Goal: Transaction & Acquisition: Purchase product/service

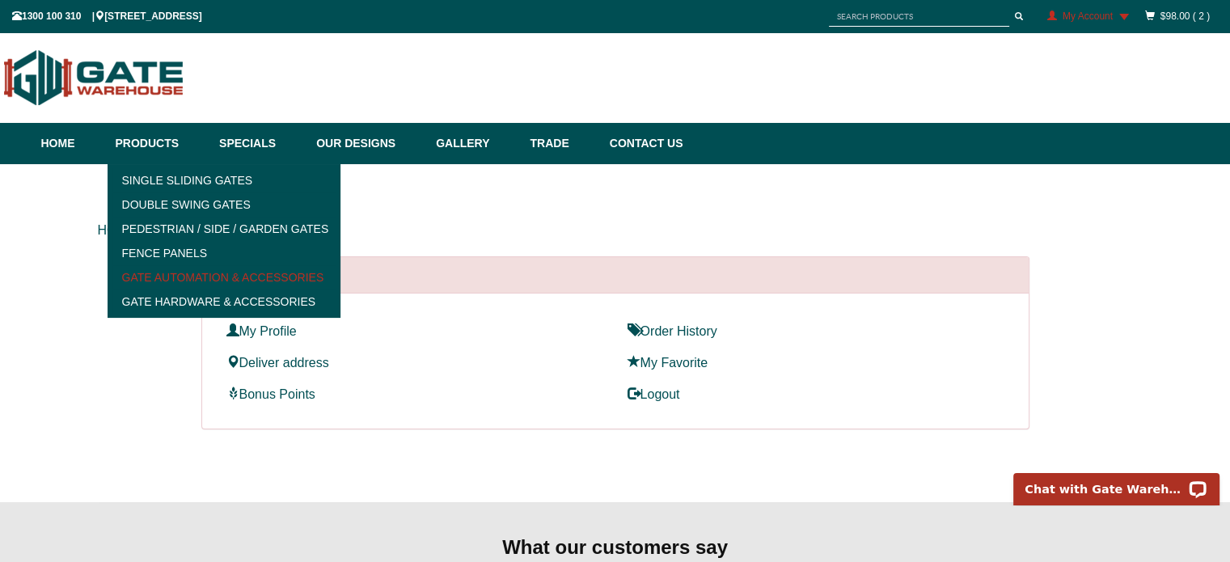
click at [196, 281] on link "Gate Automation & Accessories" at bounding box center [224, 277] width 224 height 24
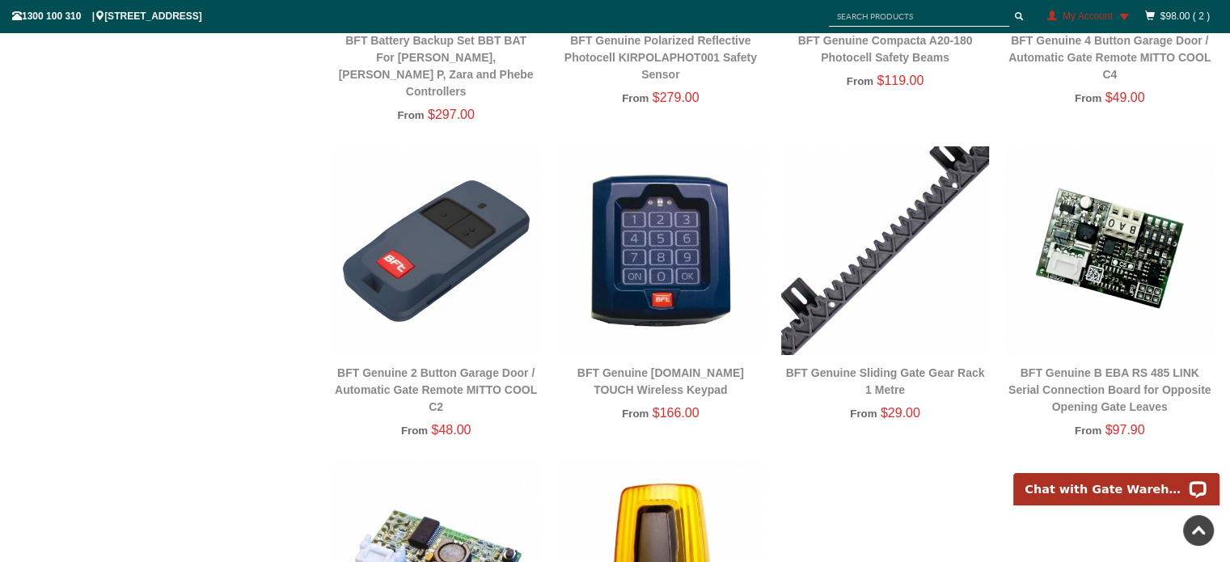
scroll to position [1739, 0]
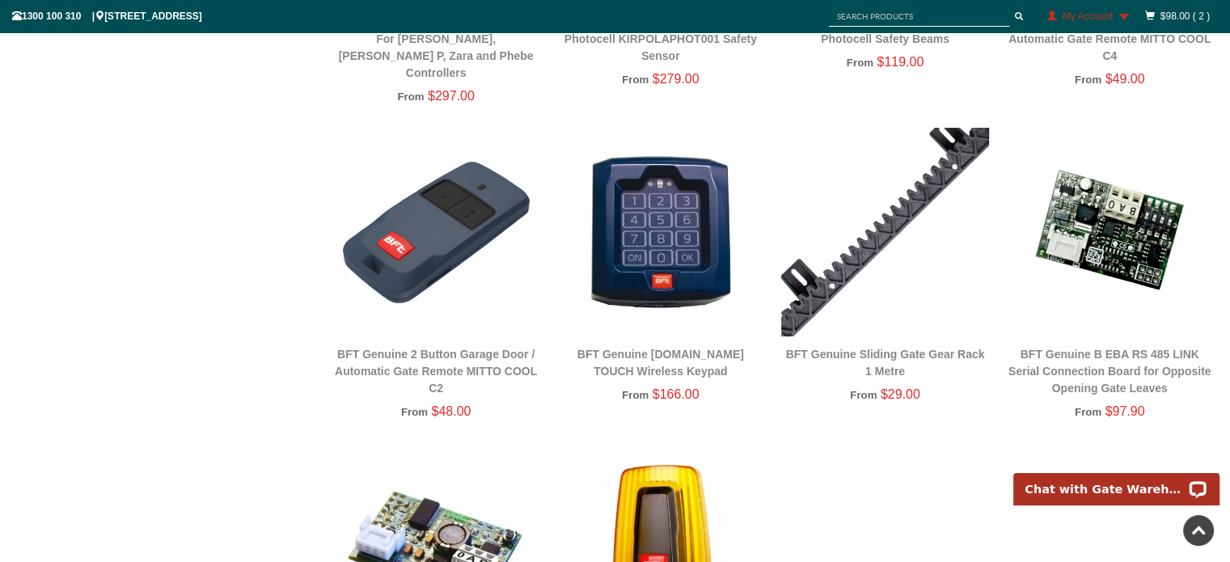
click at [431, 252] on img at bounding box center [436, 232] width 209 height 209
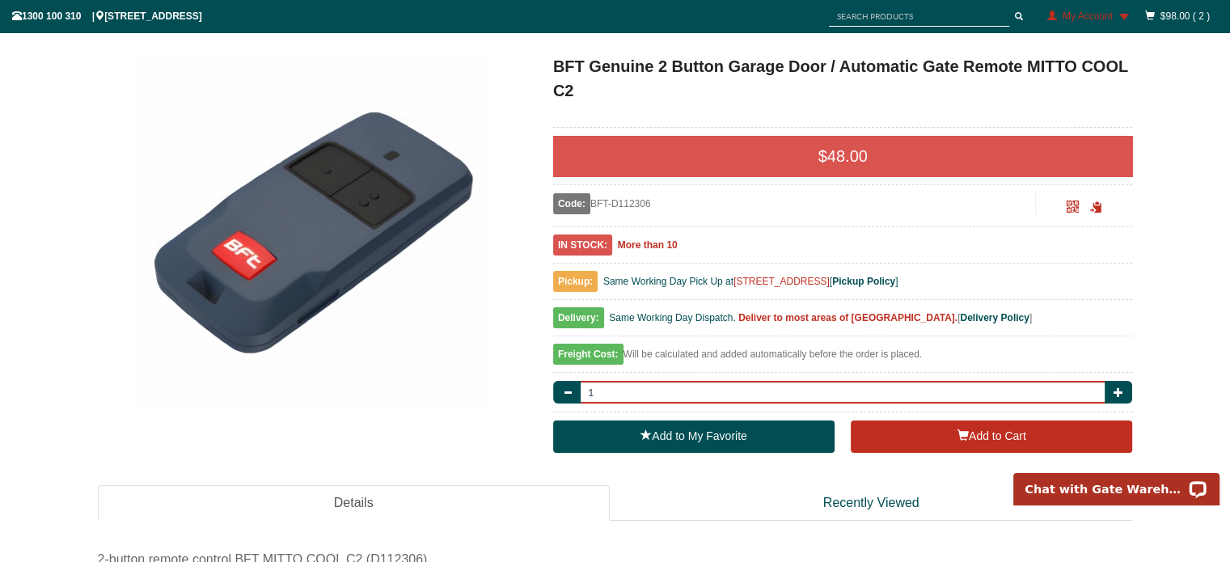
click at [633, 394] on input "1" at bounding box center [843, 392] width 530 height 23
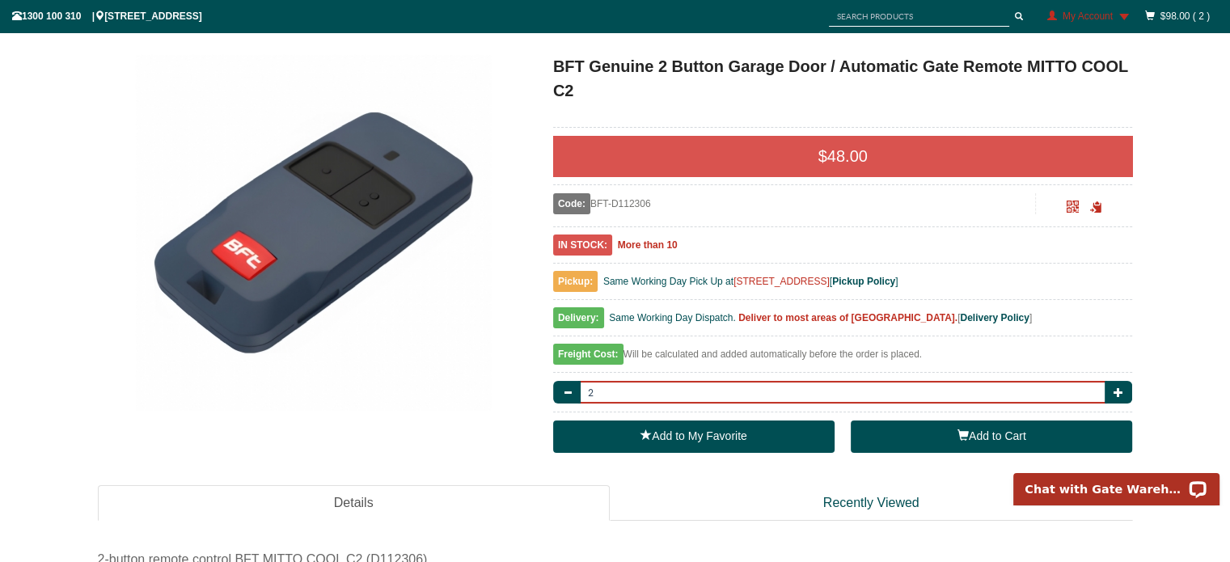
type input "2"
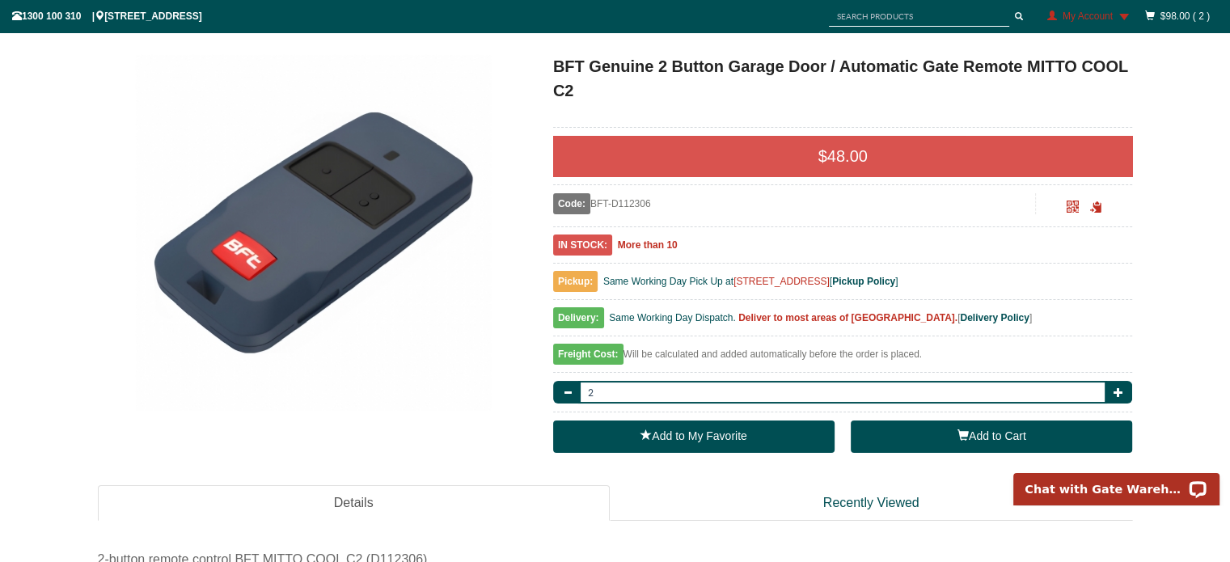
click at [980, 439] on button "Add to Cart" at bounding box center [991, 437] width 281 height 32
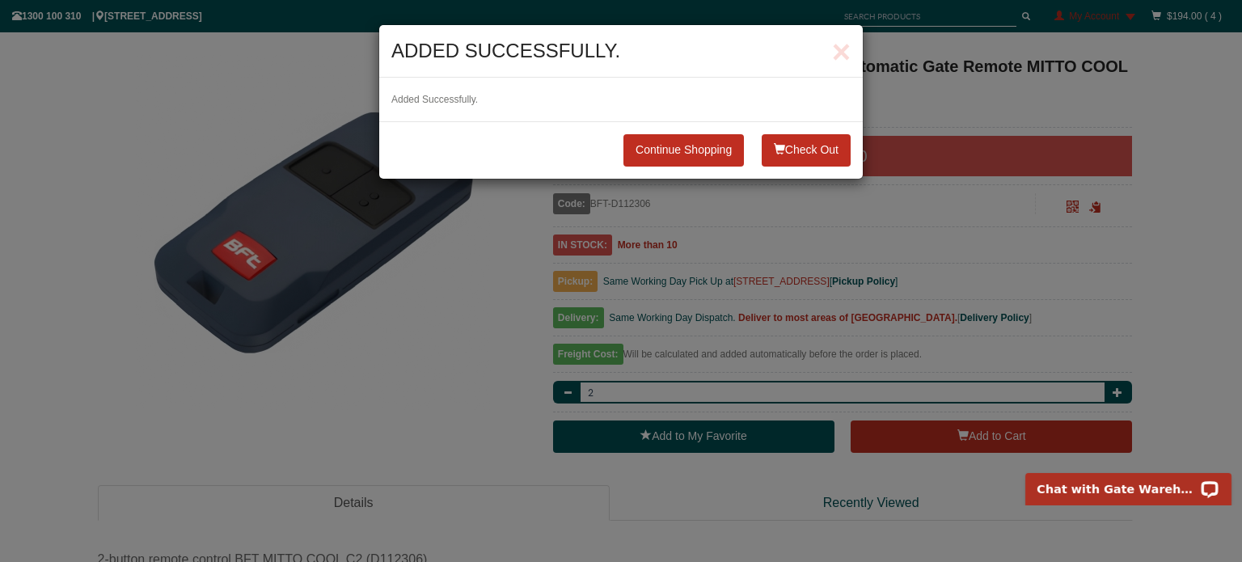
click at [791, 148] on button "Check Out" at bounding box center [806, 150] width 89 height 32
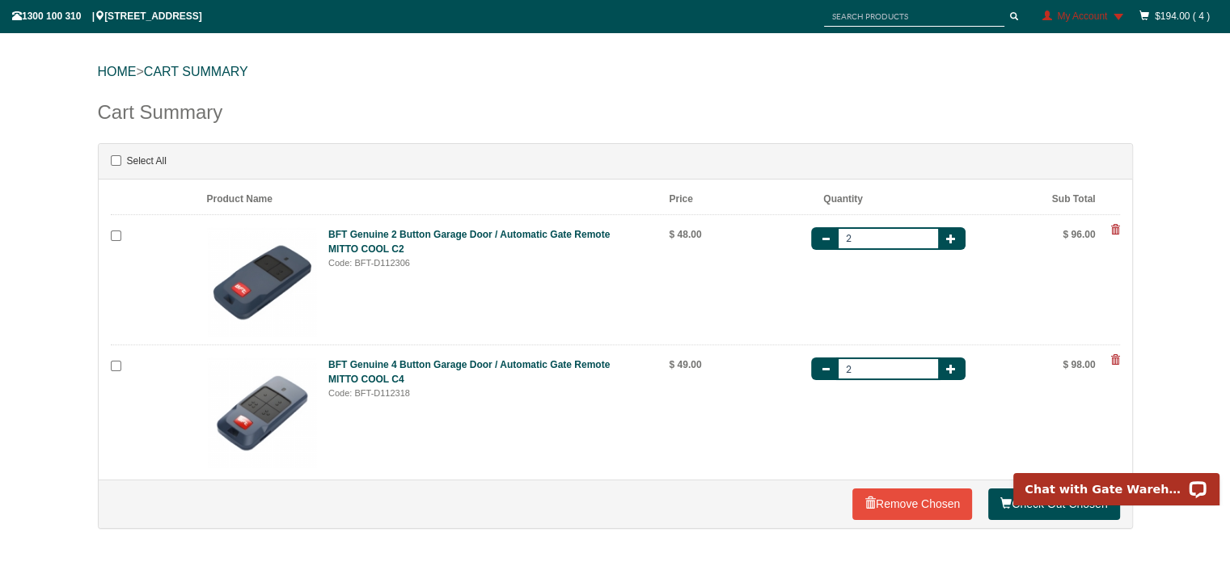
scroll to position [162, 0]
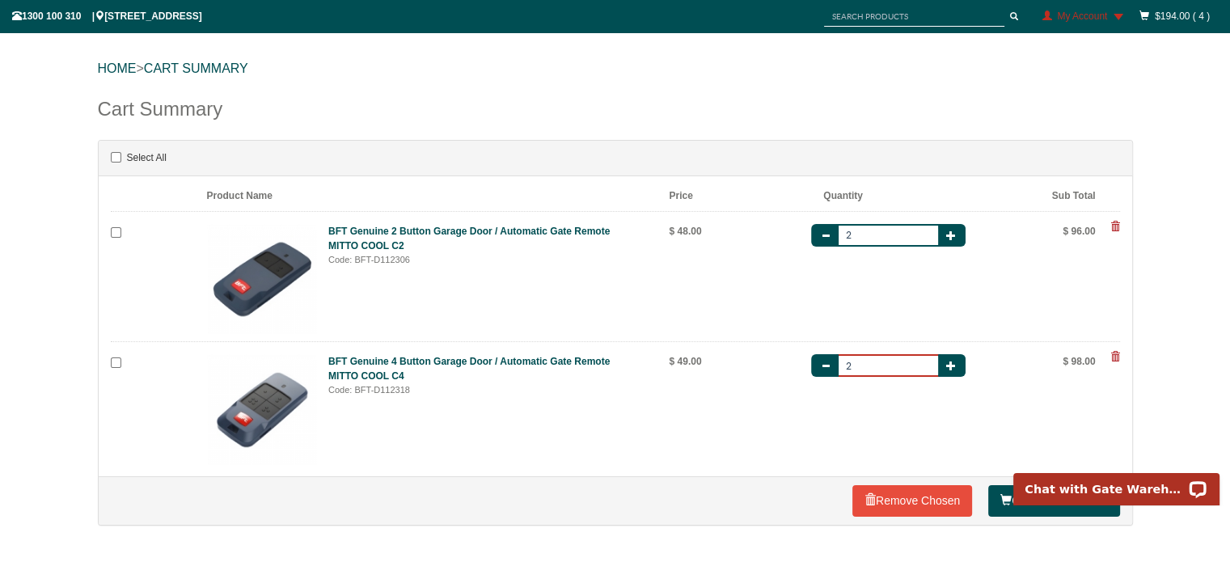
click at [860, 363] on input "2" at bounding box center [888, 365] width 104 height 23
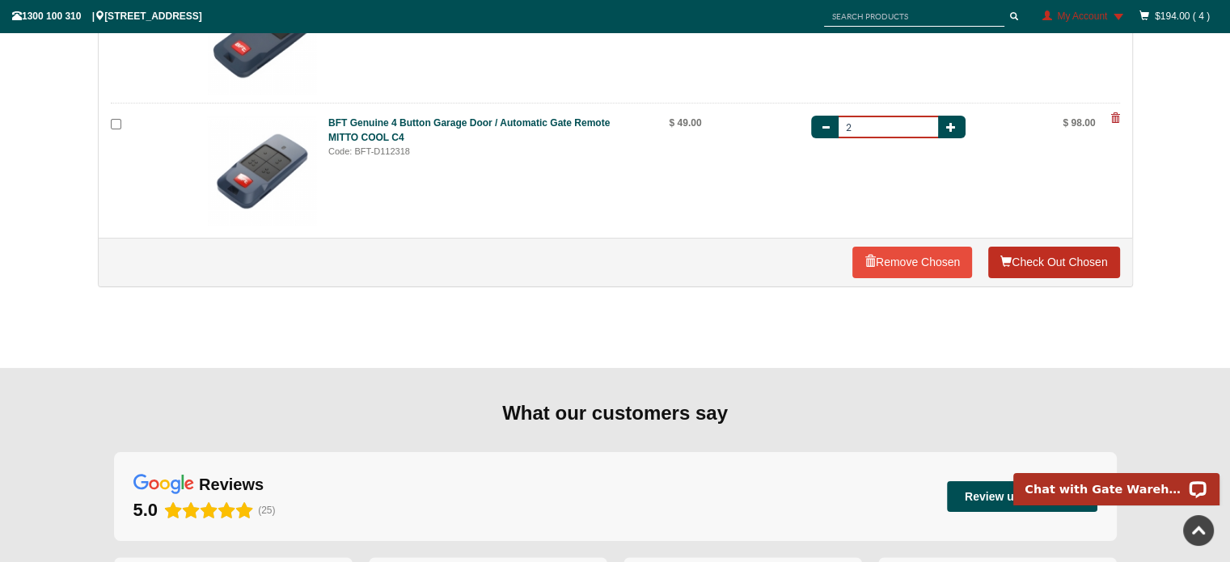
scroll to position [404, 0]
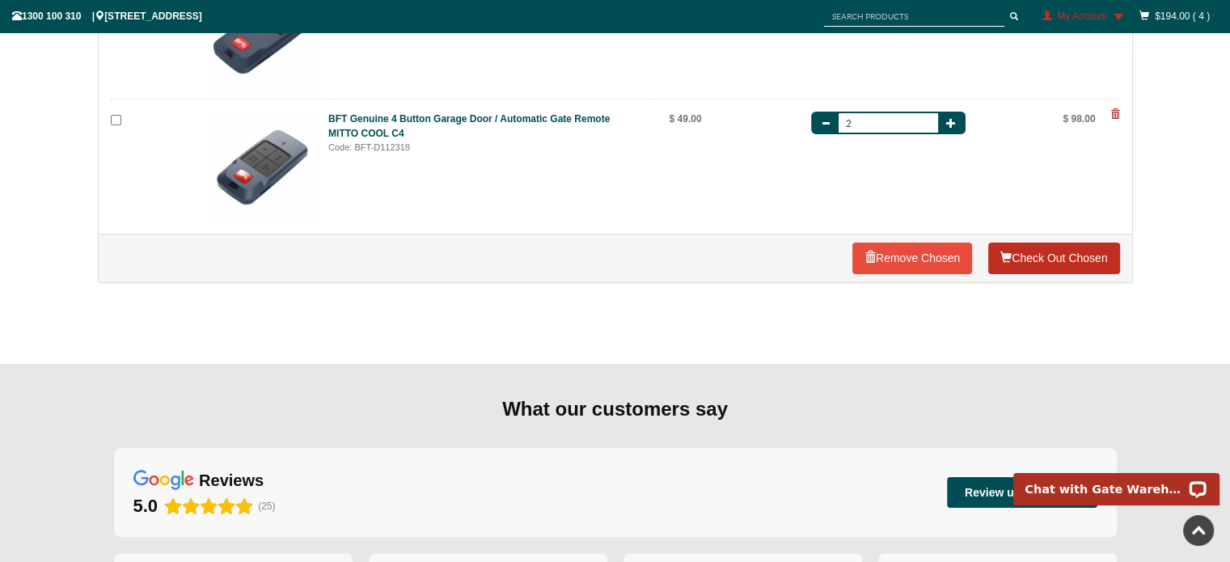
click at [1025, 265] on link "Check Out Chosen" at bounding box center [1053, 259] width 131 height 32
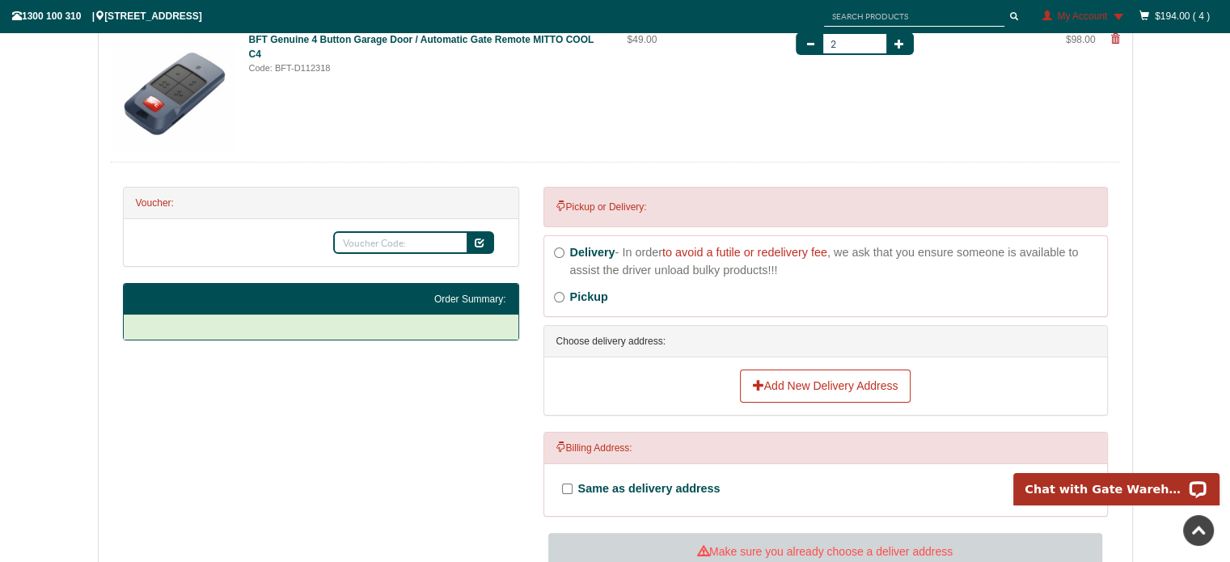
scroll to position [573, 0]
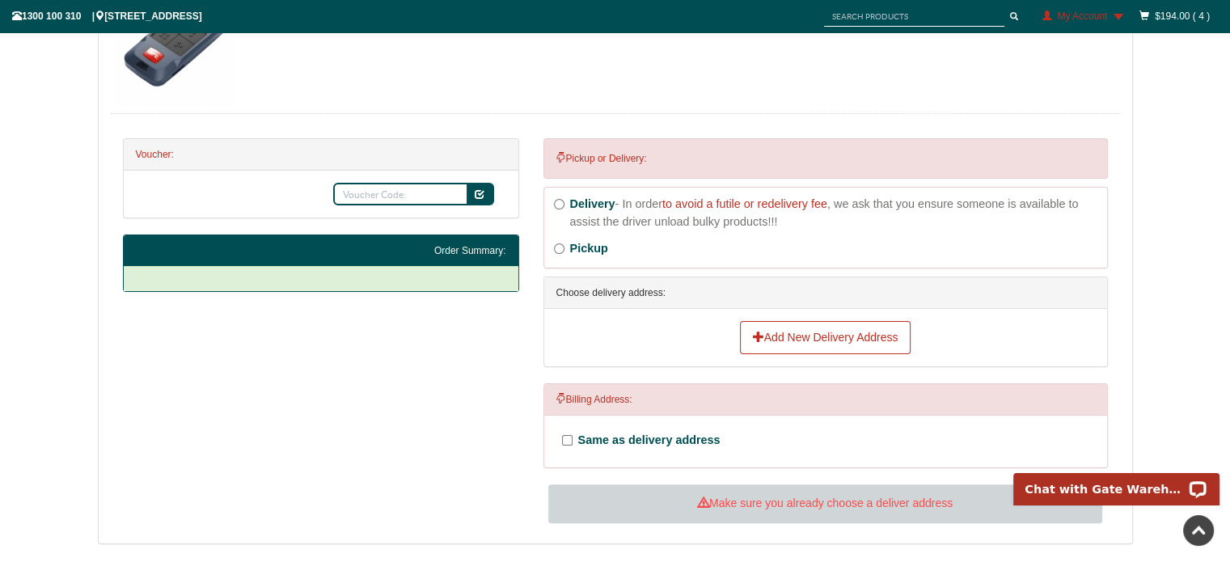
click at [647, 339] on div "Add New Delivery Address" at bounding box center [826, 338] width 539 height 34
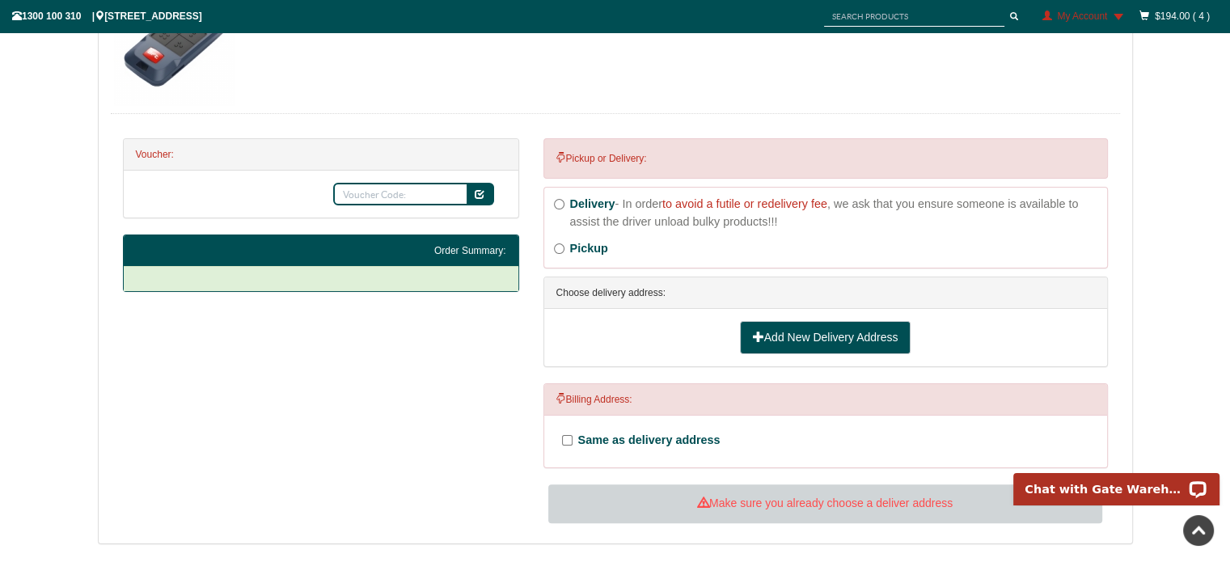
click at [767, 332] on link "Add New Delivery Address" at bounding box center [825, 338] width 171 height 34
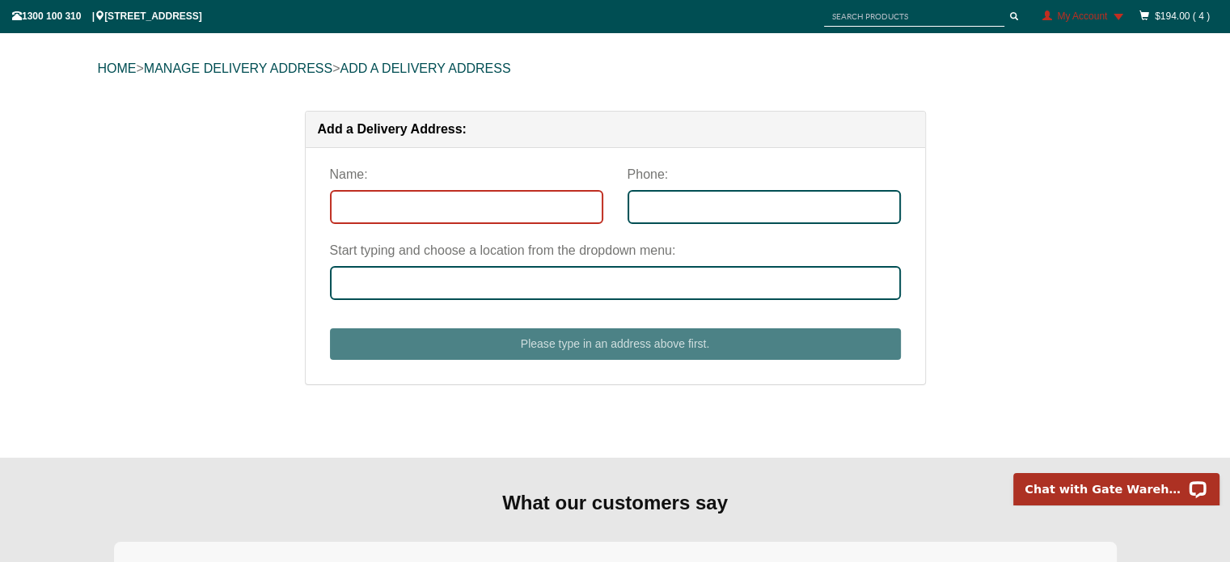
click at [362, 209] on input "Name:" at bounding box center [466, 207] width 273 height 34
type input "james"
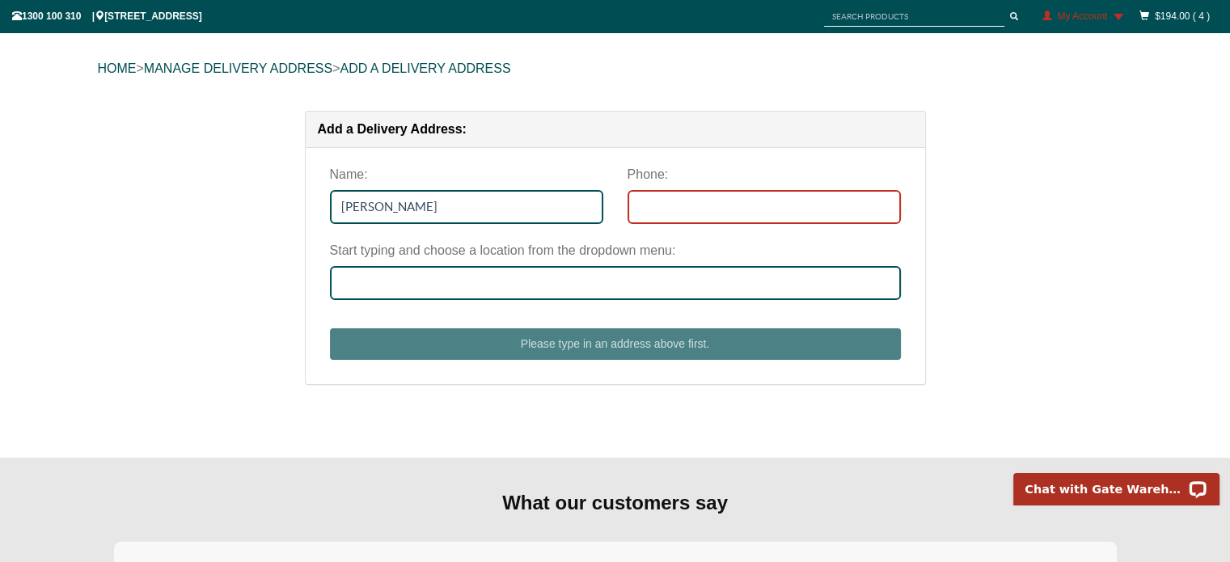
click at [670, 212] on input "Phone:" at bounding box center [764, 207] width 273 height 34
type input "0411150998"
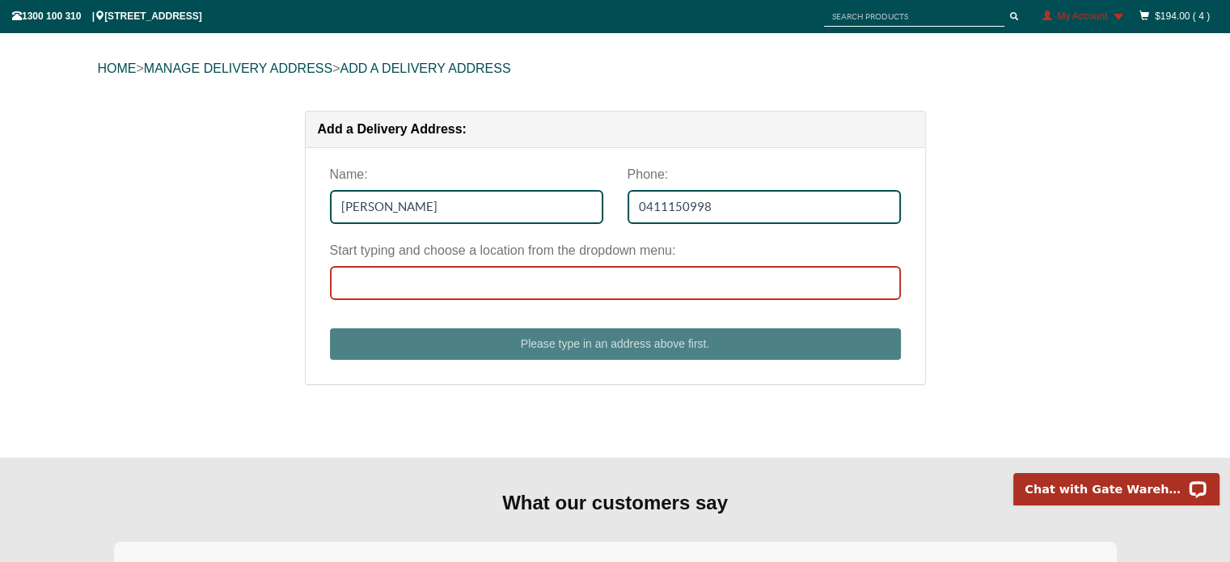
click at [369, 281] on input "Start typing and choose a location from the dropdown menu:" at bounding box center [615, 283] width 571 height 34
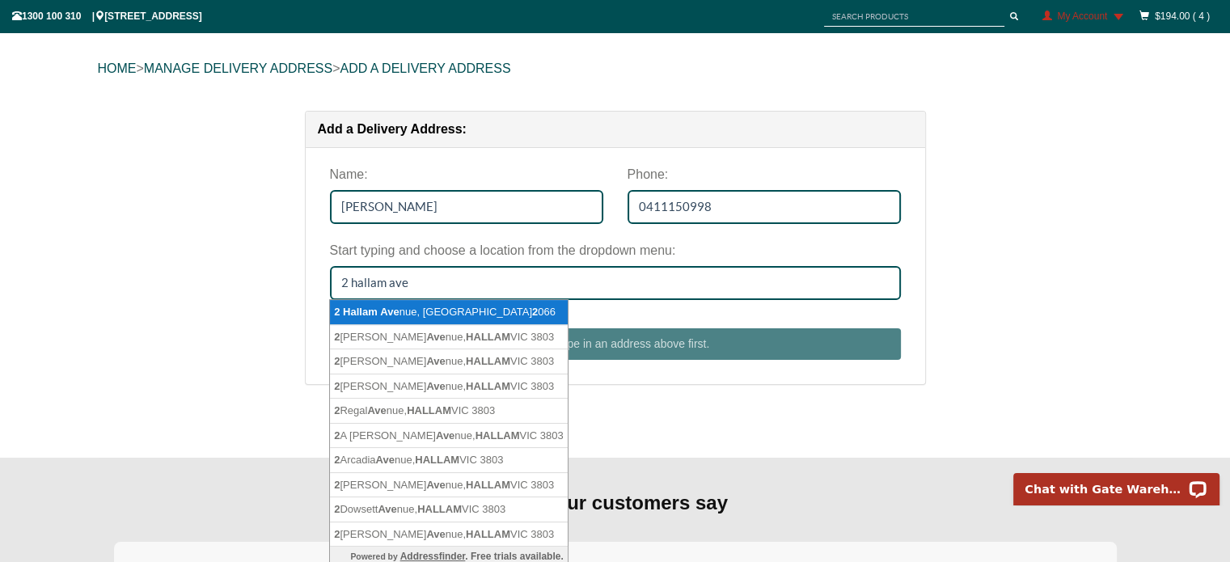
click at [456, 318] on li "2 Hallam Ave nue, LANE COVE WEST NSW 2 066" at bounding box center [449, 312] width 238 height 25
type input "2 Hallam Avenue, LANE COVE WEST NSW 2066"
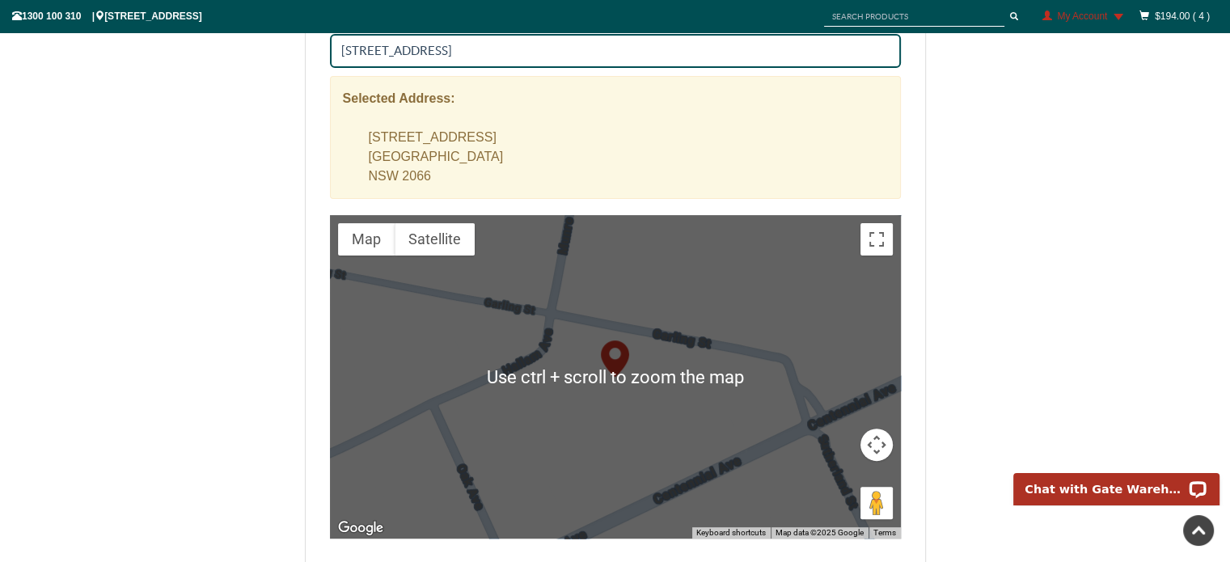
scroll to position [485, 0]
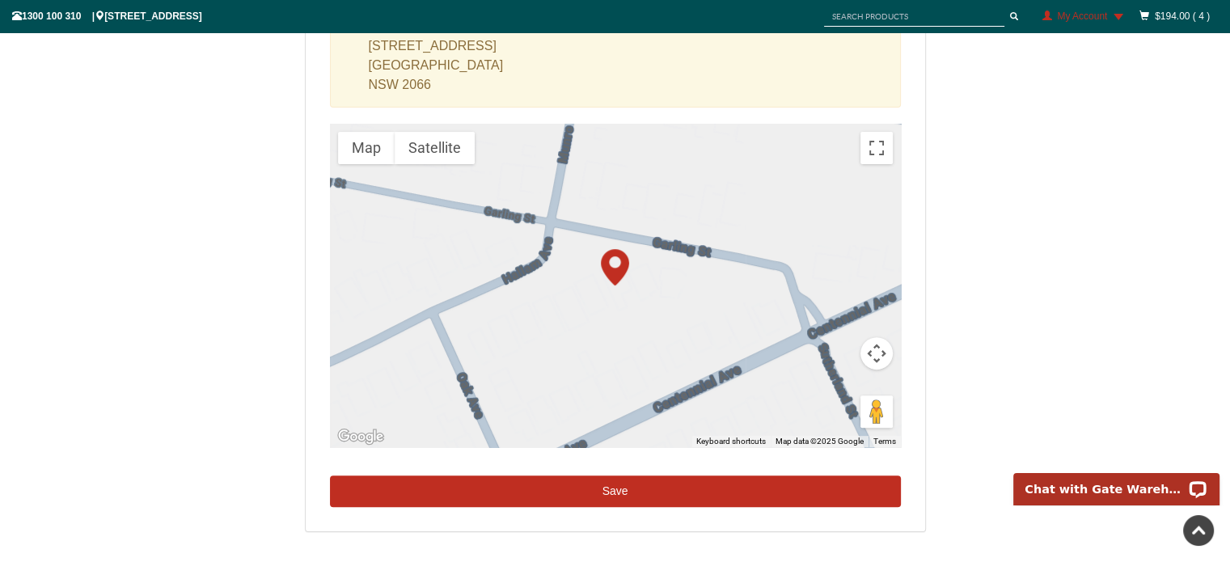
click at [613, 485] on button "Save" at bounding box center [615, 492] width 571 height 32
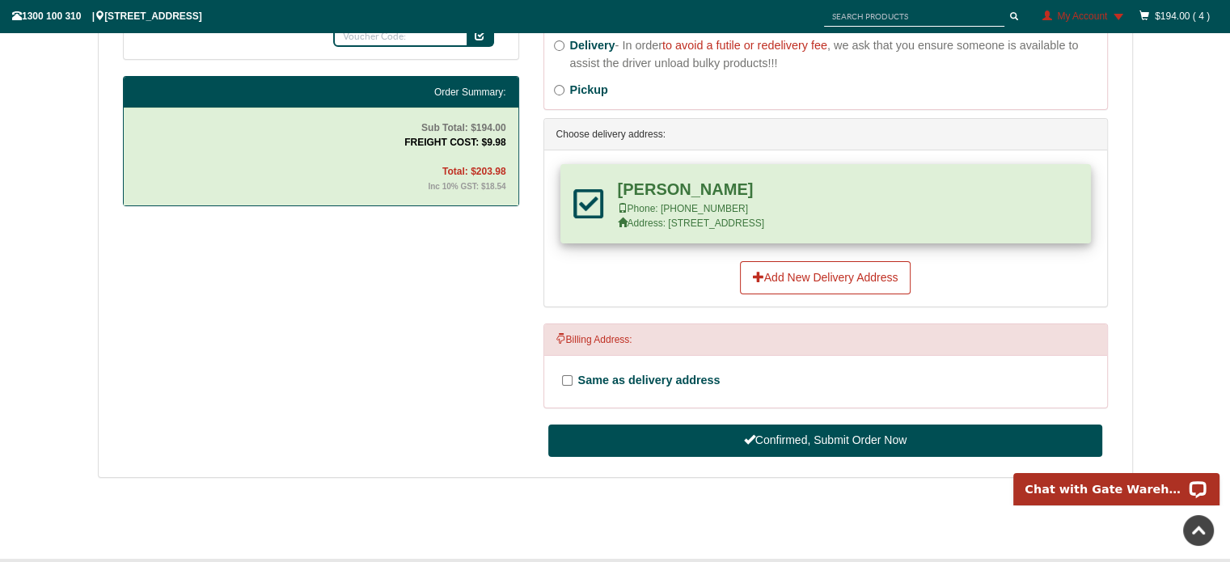
scroll to position [734, 0]
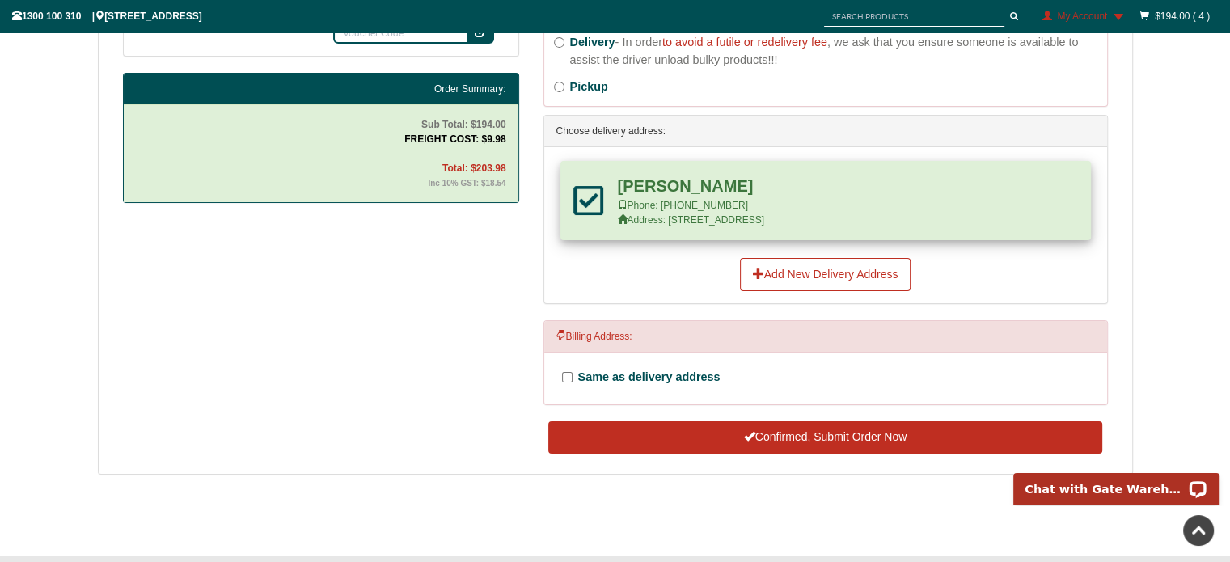
click at [778, 438] on button "Confirmed, Submit Order Now" at bounding box center [824, 437] width 553 height 32
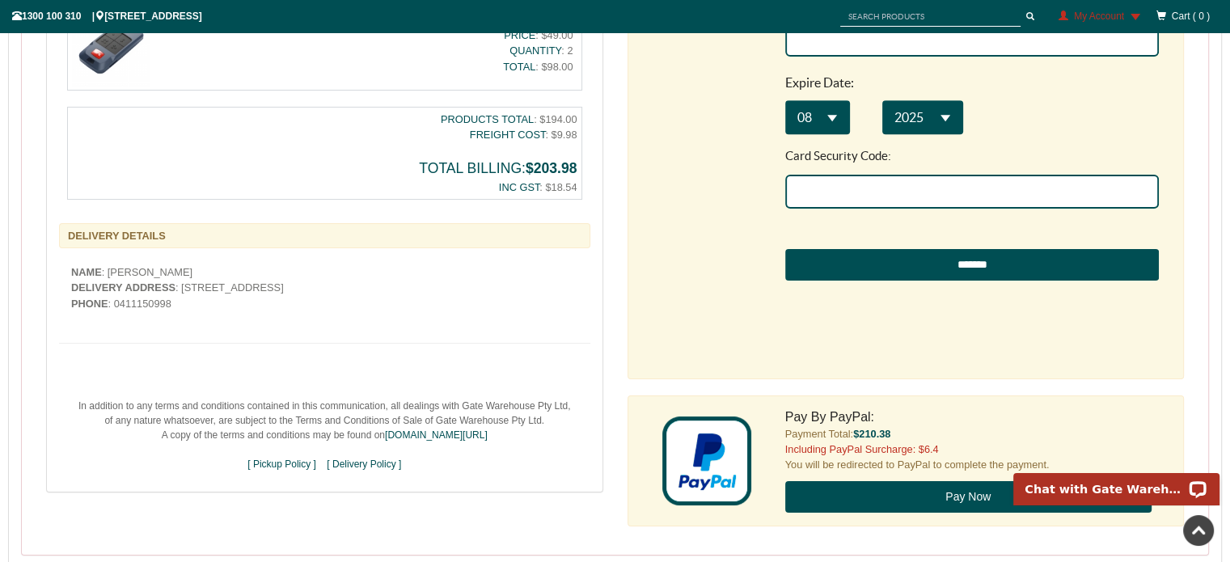
scroll to position [890, 0]
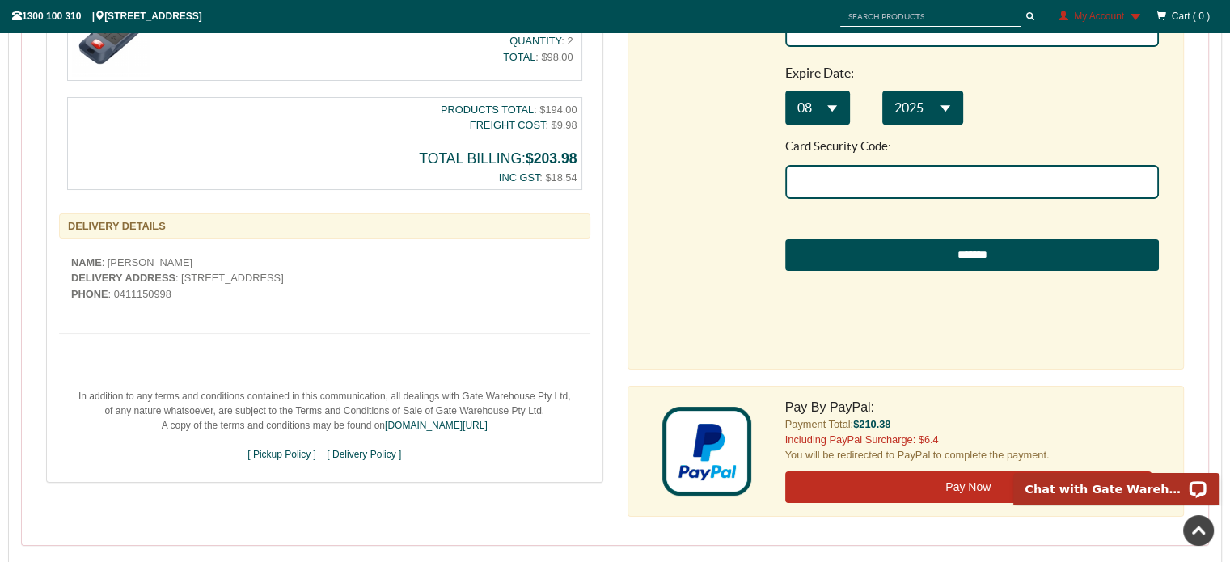
click at [840, 490] on button "Pay Now" at bounding box center [968, 488] width 366 height 32
